Goal: Transaction & Acquisition: Obtain resource

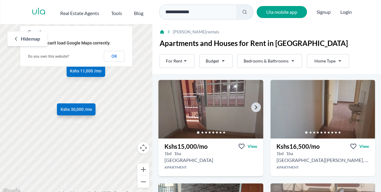
click at [208, 108] on img at bounding box center [211, 110] width 110 height 62
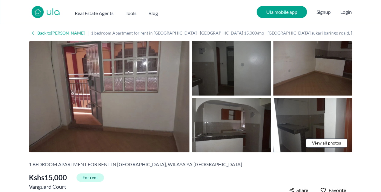
click at [234, 70] on img at bounding box center [231, 68] width 79 height 55
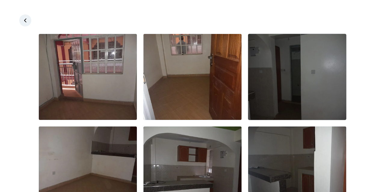
click at [271, 74] on img at bounding box center [297, 77] width 98 height 86
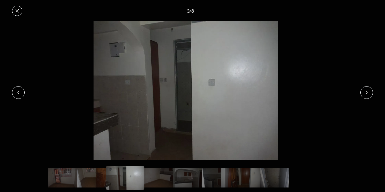
click at [367, 92] on icon at bounding box center [367, 92] width 2 height 3
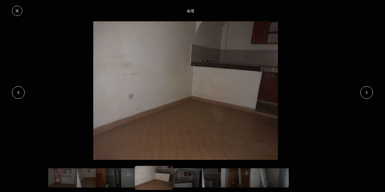
click at [367, 92] on icon at bounding box center [367, 92] width 2 height 3
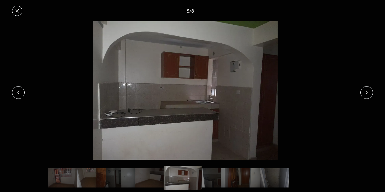
click at [367, 92] on icon at bounding box center [367, 92] width 2 height 3
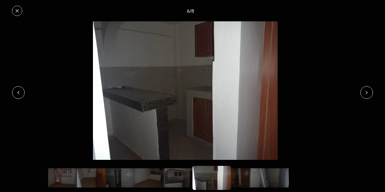
click at [367, 92] on icon at bounding box center [367, 92] width 2 height 3
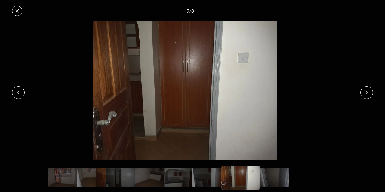
click at [367, 92] on icon at bounding box center [367, 92] width 2 height 3
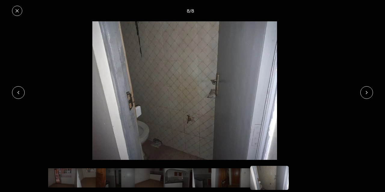
click at [367, 92] on icon at bounding box center [367, 92] width 2 height 3
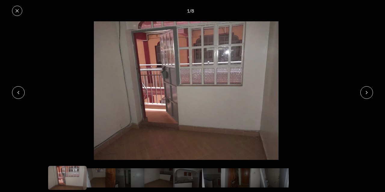
click at [367, 92] on icon at bounding box center [367, 92] width 2 height 3
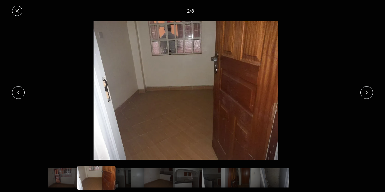
click at [17, 11] on icon at bounding box center [17, 10] width 3 height 3
